Goal: Find specific page/section: Find specific page/section

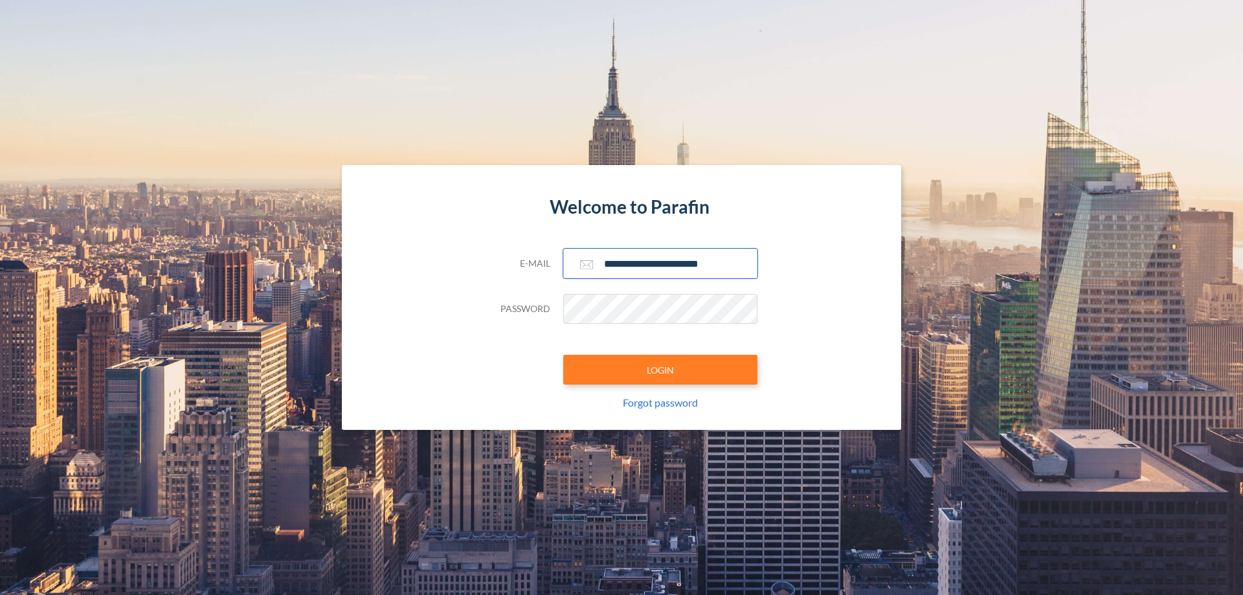
type input "**********"
click at [660, 370] on button "LOGIN" at bounding box center [660, 370] width 194 height 30
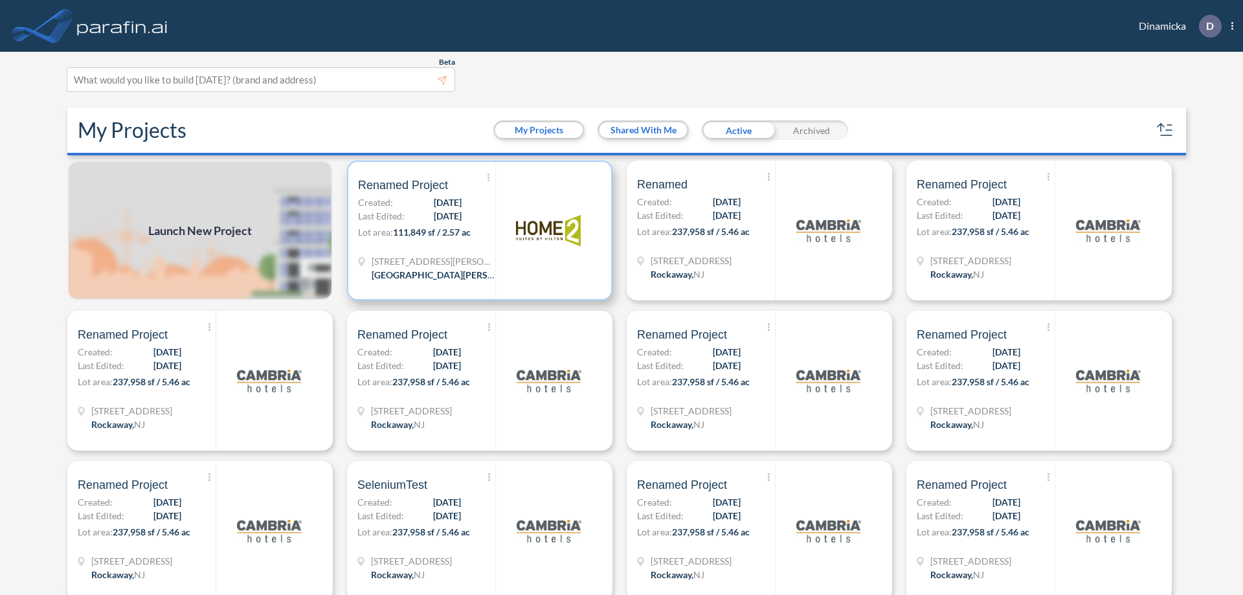
scroll to position [3, 0]
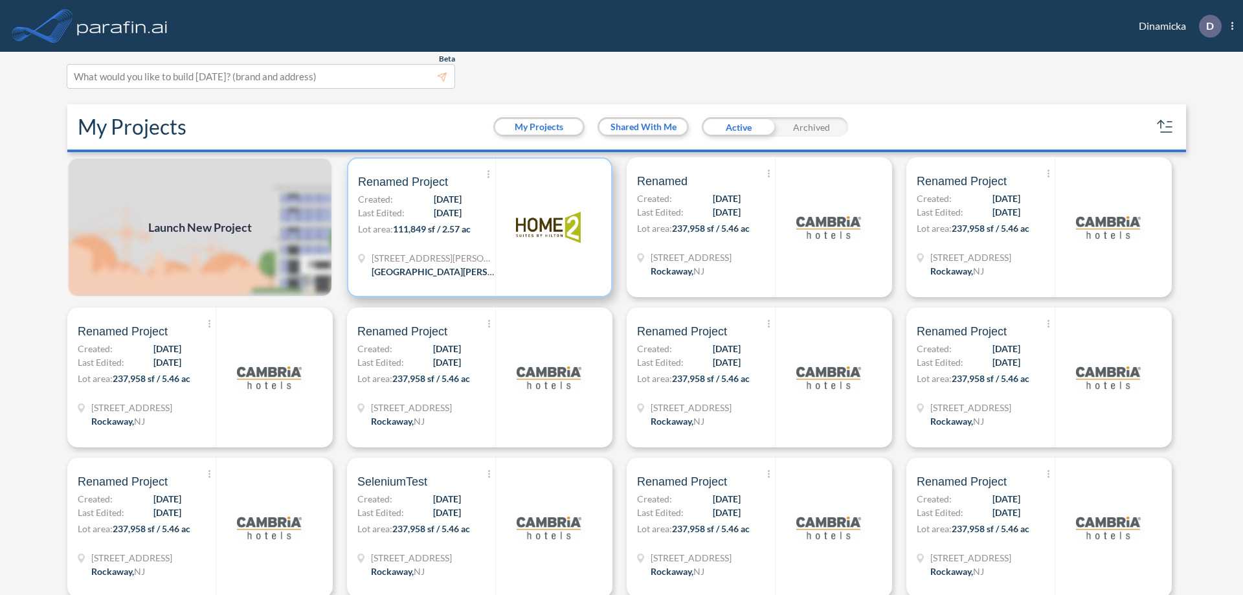
click at [477, 227] on p "Lot area: 111,849 sf / 2.57 ac" at bounding box center [426, 231] width 137 height 19
